Goal: Transaction & Acquisition: Purchase product/service

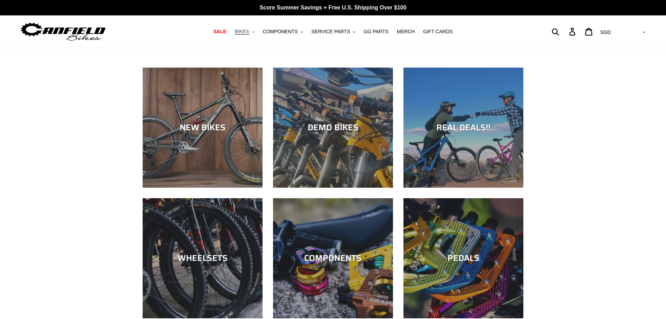
click at [258, 34] on button "BIKES .cls-1{fill:#231f20}" at bounding box center [244, 31] width 27 height 9
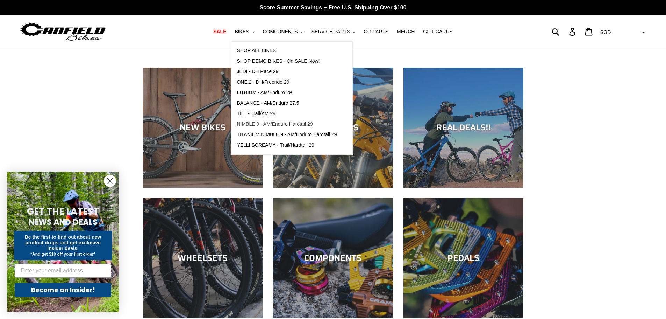
click at [284, 126] on span "NIMBLE 9 - AM/Enduro Hardtail 29" at bounding box center [275, 124] width 76 height 6
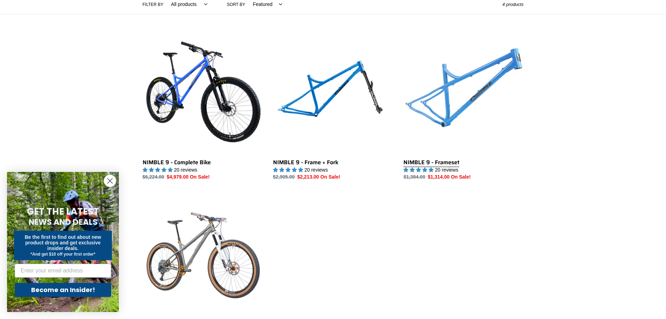
scroll to position [175, 0]
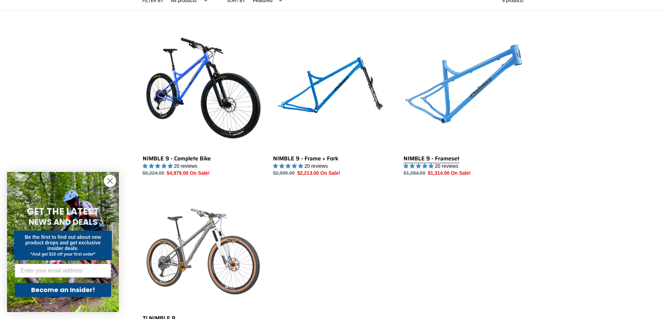
click at [495, 101] on link "NIMBLE 9 - Frameset" at bounding box center [464, 103] width 120 height 147
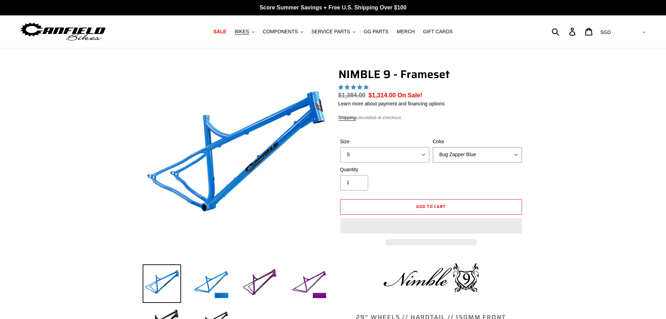
click at [479, 158] on select "Bug Zapper Blue Purple Haze -Sold Out Galaxy Black" at bounding box center [477, 154] width 89 height 15
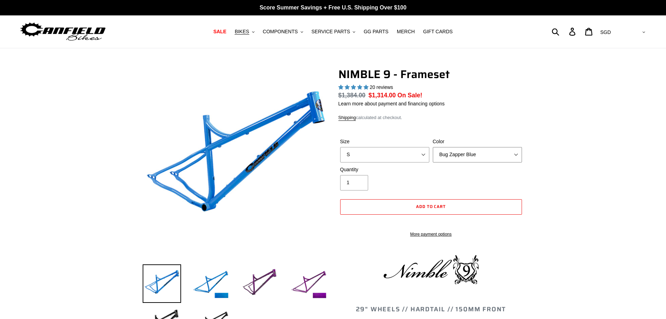
select select "highest-rating"
click at [433, 147] on select "Bug Zapper Blue Purple Haze -Sold Out Galaxy Black" at bounding box center [477, 154] width 89 height 15
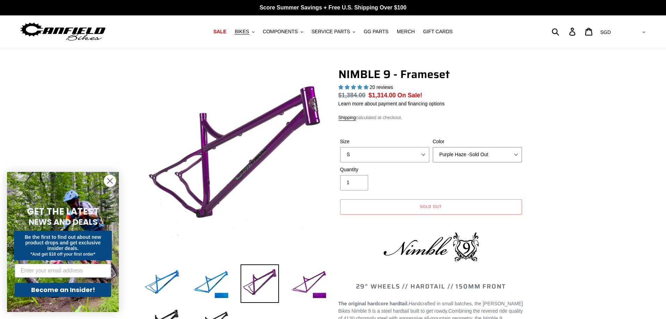
click at [475, 158] on select "Bug Zapper Blue Purple Haze -Sold Out Galaxy Black" at bounding box center [477, 154] width 89 height 15
select select "Galaxy Black"
click at [433, 147] on select "Bug Zapper Blue Purple Haze -Sold Out Galaxy Black" at bounding box center [477, 154] width 89 height 15
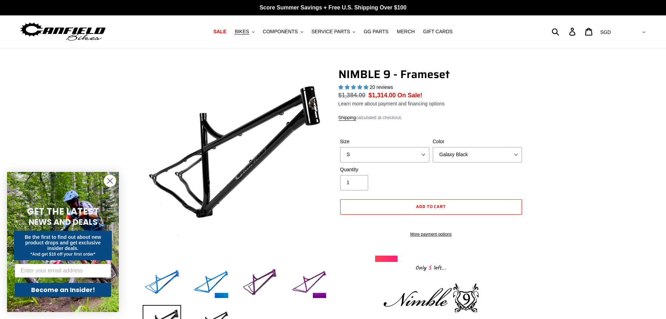
click at [419, 103] on link "Learn more about payment and financing options" at bounding box center [392, 104] width 106 height 6
